Goal: Obtain resource: Obtain resource

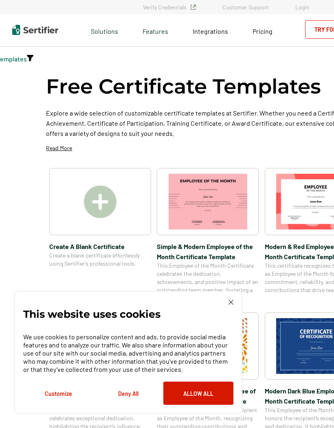
click at [231, 303] on img at bounding box center [230, 302] width 5 height 5
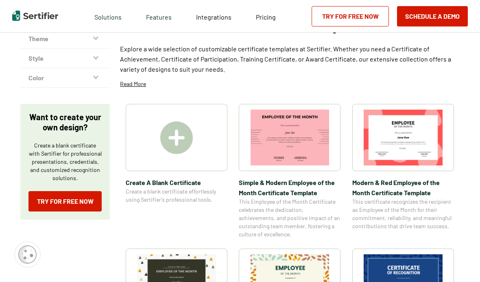
scroll to position [65, 0]
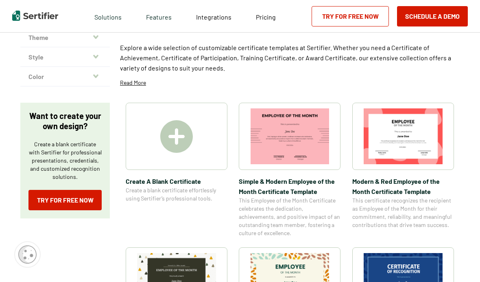
click at [60, 196] on link "Try for Free Now" at bounding box center [64, 200] width 73 height 20
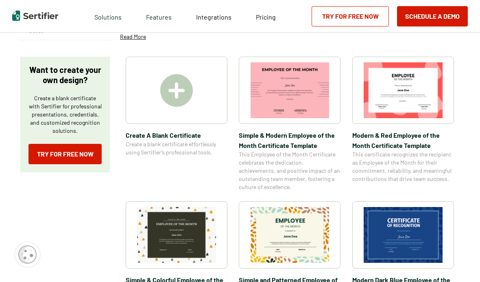
scroll to position [111, 0]
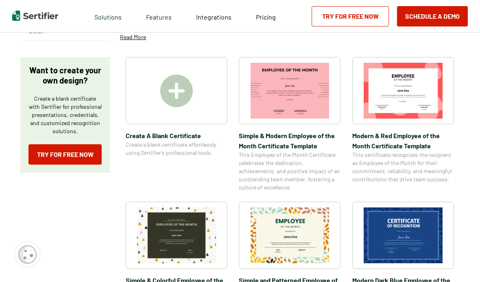
click at [183, 117] on div at bounding box center [177, 90] width 102 height 67
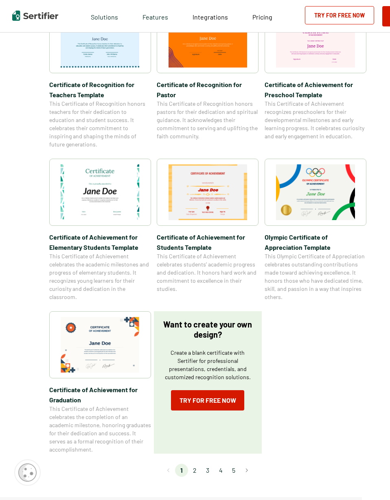
scroll to position [461, 28]
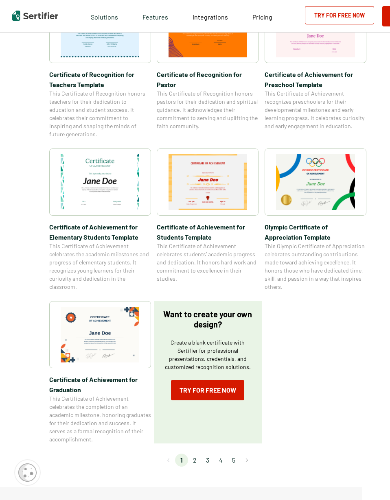
click at [126, 182] on img at bounding box center [100, 182] width 79 height 56
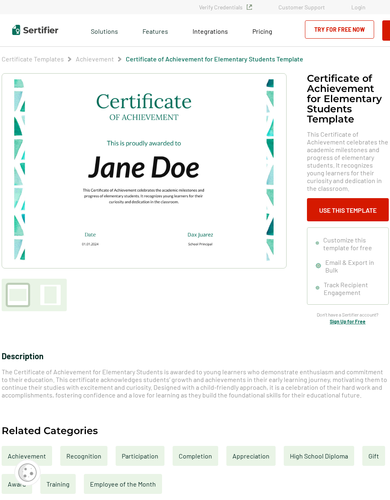
click at [76, 428] on div "Recognition" at bounding box center [83, 456] width 47 height 20
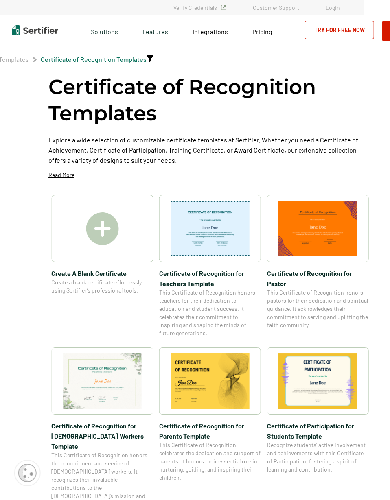
scroll to position [0, 26]
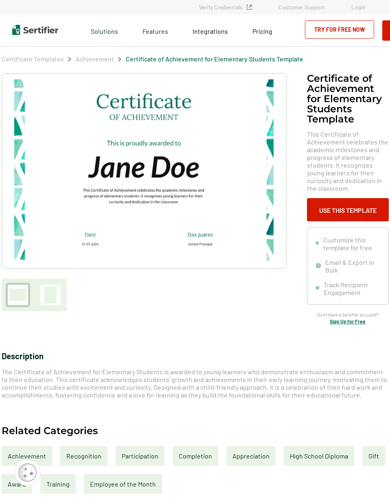
click at [55, 299] on div at bounding box center [50, 294] width 12 height 17
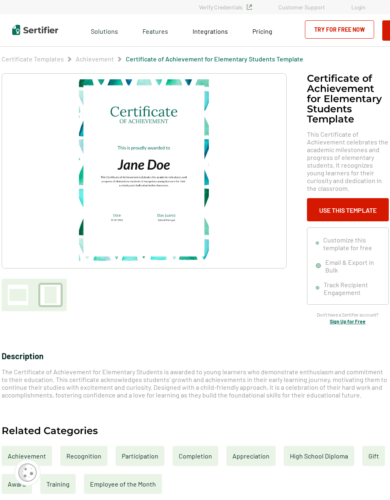
click at [20, 301] on div at bounding box center [17, 295] width 17 height 12
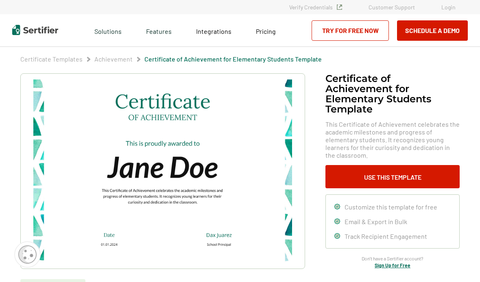
click at [333, 169] on button "Use This Template" at bounding box center [392, 176] width 134 height 23
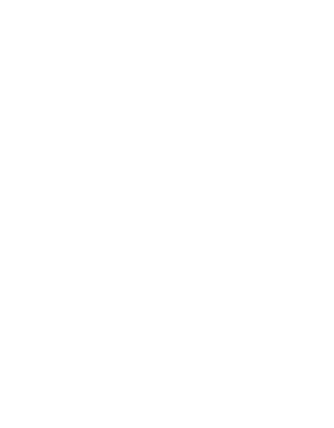
click at [198, 135] on div at bounding box center [167, 214] width 334 height 428
click at [236, 281] on div at bounding box center [167, 214] width 334 height 428
